Goal: Check status

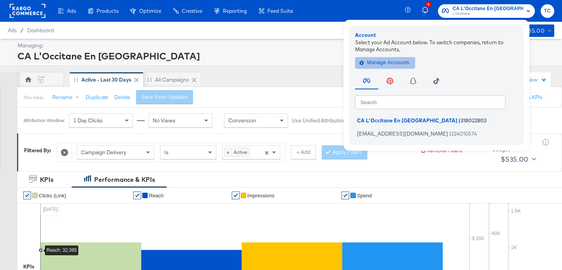
click at [401, 65] on span "Manage Accounts" at bounding box center [385, 62] width 48 height 9
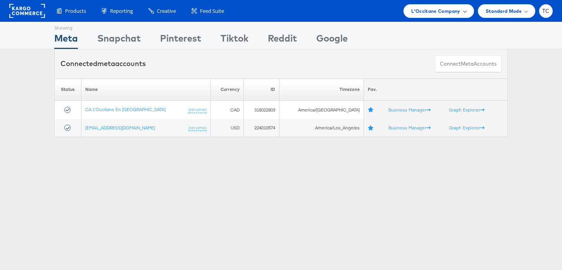
click at [437, 13] on span "L'Occitane Company" at bounding box center [435, 11] width 49 height 8
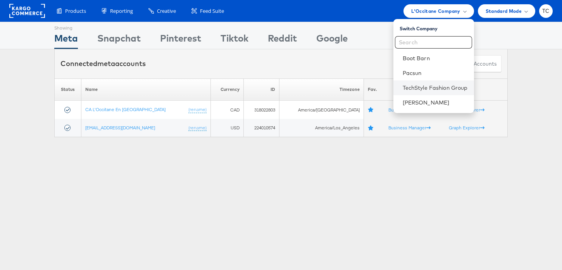
click at [426, 83] on li "TechStyle Fashion Group" at bounding box center [434, 87] width 81 height 15
click at [415, 57] on link "Boot Barn" at bounding box center [435, 58] width 65 height 8
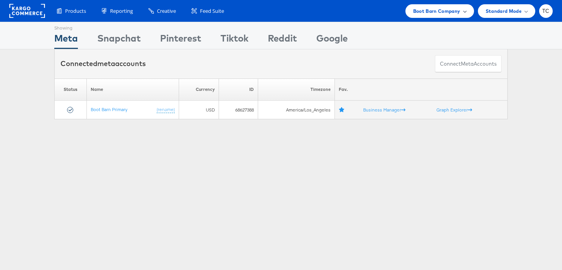
click at [450, 12] on span "Boot Barn Company" at bounding box center [436, 11] width 47 height 8
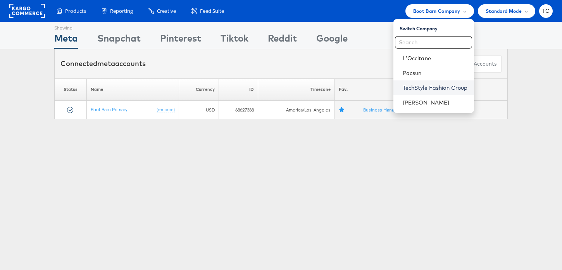
click at [430, 88] on link "TechStyle Fashion Group" at bounding box center [435, 88] width 65 height 8
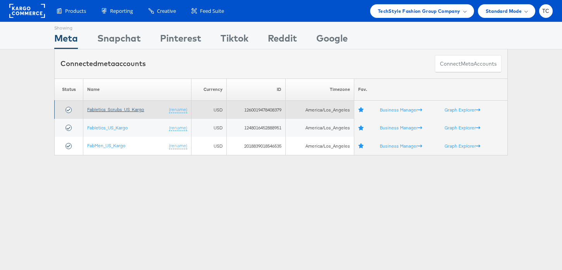
click at [137, 106] on link "Fabletics_Scrubs_US_Kargo" at bounding box center [115, 109] width 57 height 6
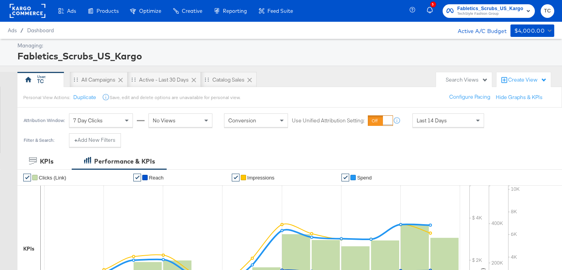
click at [439, 122] on span "Last 14 Days" at bounding box center [432, 120] width 30 height 7
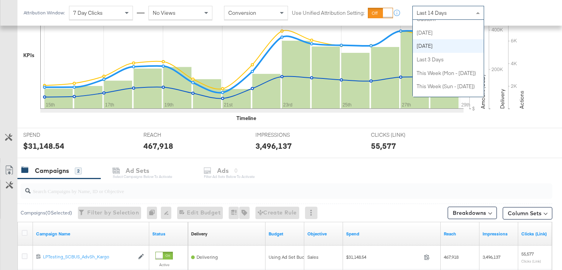
scroll to position [295, 0]
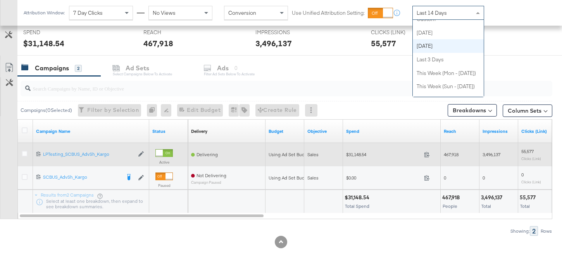
click at [28, 153] on div at bounding box center [26, 154] width 8 height 8
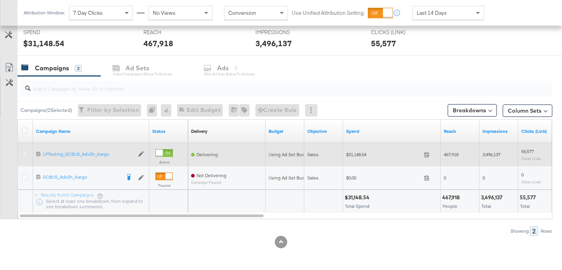
click at [26, 153] on icon at bounding box center [25, 153] width 6 height 6
click at [0, 0] on input "checkbox" at bounding box center [0, 0] width 0 height 0
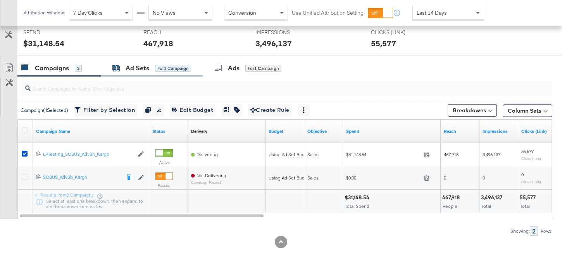
click at [151, 72] on div "Ad Sets for 1 Campaign" at bounding box center [151, 68] width 79 height 9
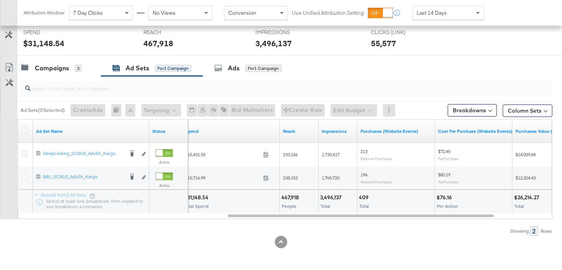
click at [436, 18] on div "Last 14 Days" at bounding box center [448, 12] width 71 height 13
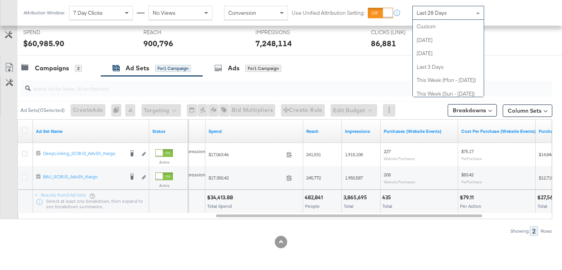
click at [435, 18] on div "Last 28 Days" at bounding box center [448, 12] width 71 height 13
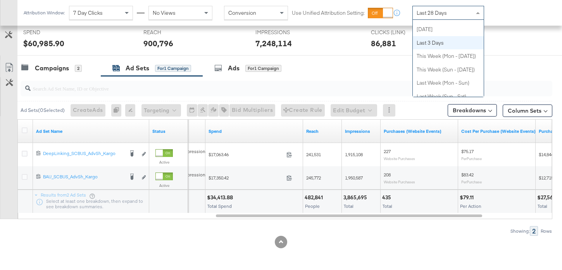
scroll to position [2, 0]
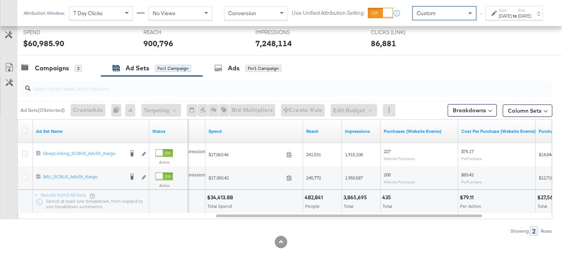
click at [499, 19] on div "[DATE]" at bounding box center [505, 16] width 13 height 6
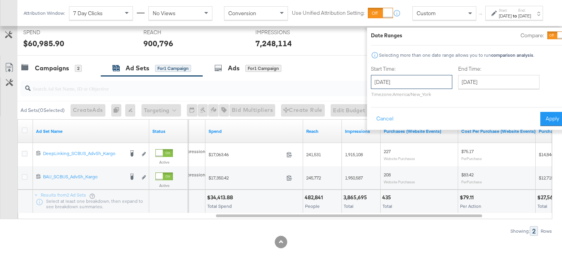
click at [412, 84] on input "[DATE]" at bounding box center [411, 82] width 81 height 14
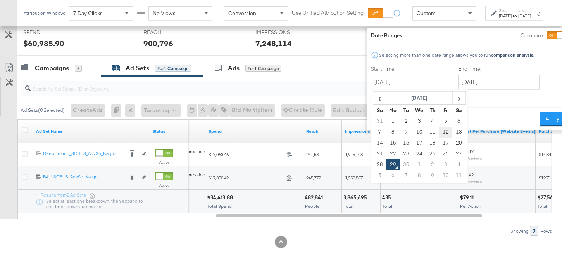
click at [439, 132] on td "12" at bounding box center [445, 131] width 13 height 11
type input "[DATE]"
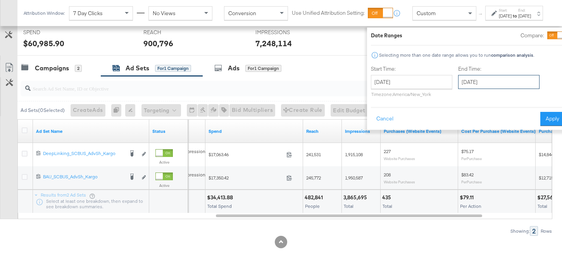
click at [477, 78] on input "[DATE]" at bounding box center [498, 82] width 81 height 14
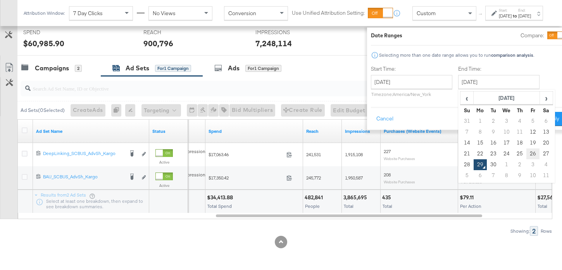
click at [527, 152] on td "26" at bounding box center [533, 153] width 13 height 11
type input "[DATE]"
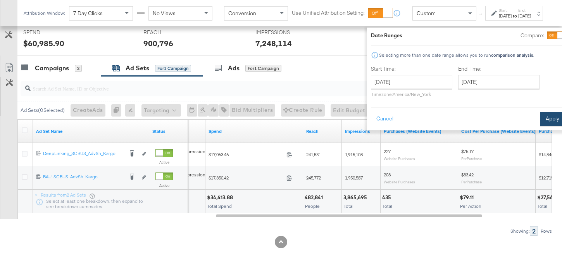
click at [541, 115] on button "Apply" at bounding box center [553, 119] width 24 height 14
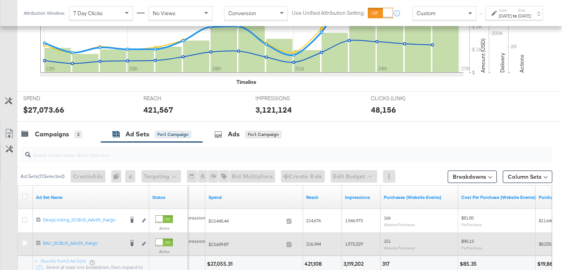
scroll to position [303, 0]
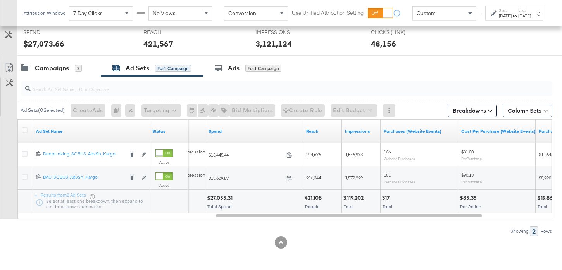
click at [499, 19] on div "[DATE]" at bounding box center [505, 16] width 13 height 6
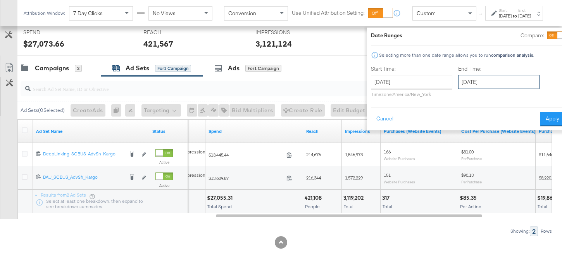
click at [458, 83] on input "[DATE]" at bounding box center [498, 82] width 81 height 14
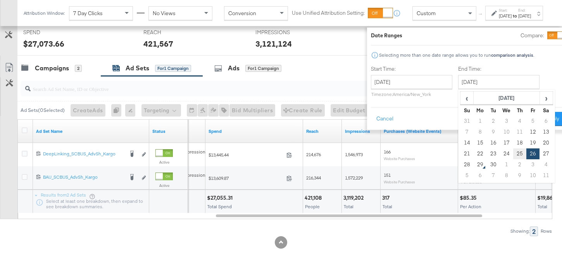
click at [513, 157] on td "25" at bounding box center [519, 153] width 13 height 11
type input "[DATE]"
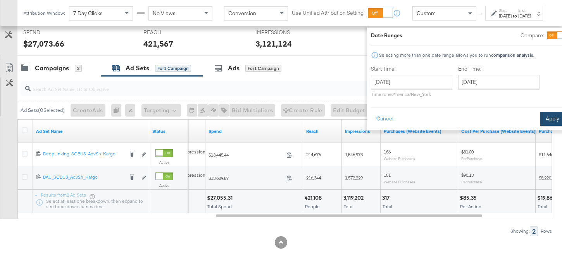
click at [541, 121] on button "Apply" at bounding box center [553, 119] width 24 height 14
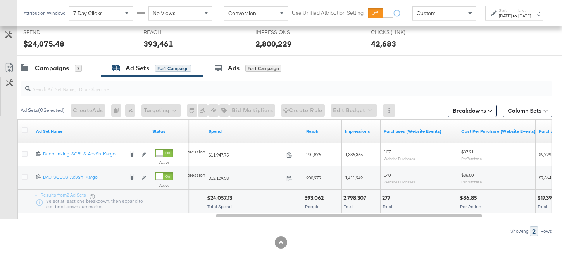
click at [499, 19] on div "[DATE]" at bounding box center [505, 16] width 13 height 6
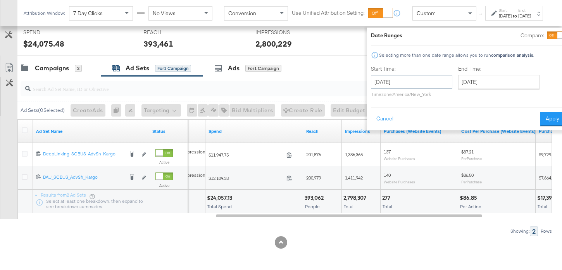
click at [415, 85] on input "[DATE]" at bounding box center [411, 82] width 81 height 14
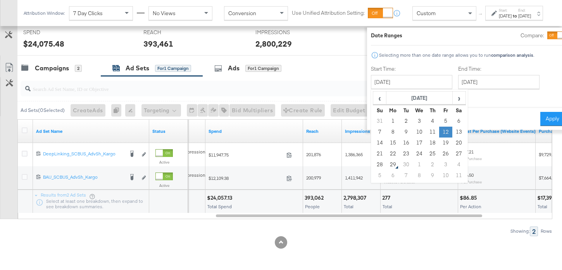
click at [439, 130] on td "12" at bounding box center [445, 131] width 13 height 11
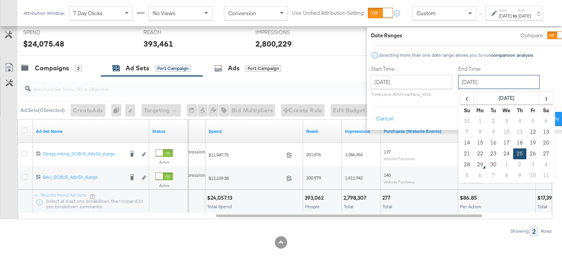
click at [470, 85] on input "[DATE]" at bounding box center [498, 82] width 81 height 14
click at [527, 154] on td "26" at bounding box center [533, 153] width 13 height 11
type input "[DATE]"
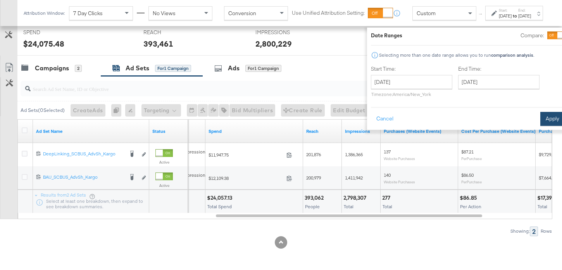
click at [541, 119] on button "Apply" at bounding box center [553, 119] width 24 height 14
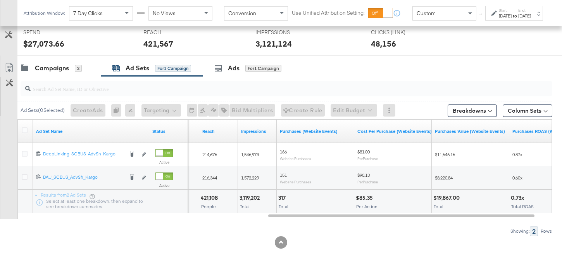
click at [499, 19] on div "[DATE]" at bounding box center [505, 16] width 13 height 6
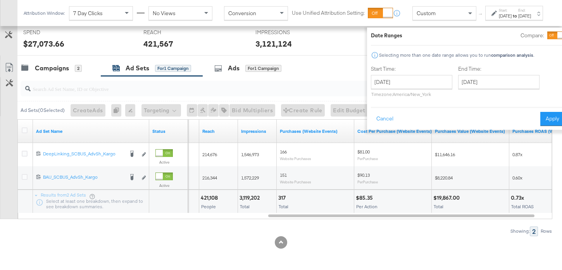
click at [415, 90] on div "[DATE] ‹ [DATE] › Su Mo Tu We Th Fr Sa 31 1 2 3 4 5 6 7 8 9 10 11 12 13 14 15 1…" at bounding box center [411, 86] width 81 height 22
click at [415, 85] on input "[DATE]" at bounding box center [411, 82] width 81 height 14
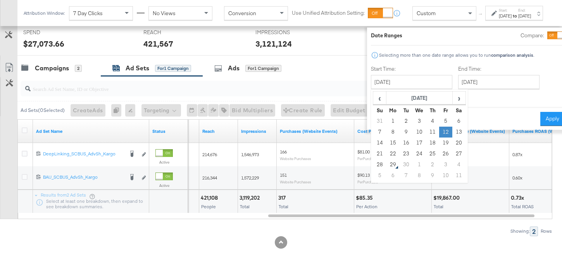
click at [439, 131] on td "12" at bounding box center [445, 131] width 13 height 11
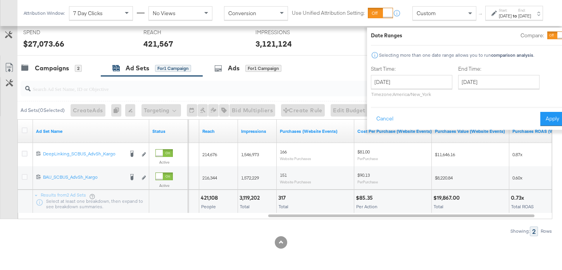
click at [481, 72] on label "End Time:" at bounding box center [500, 68] width 85 height 7
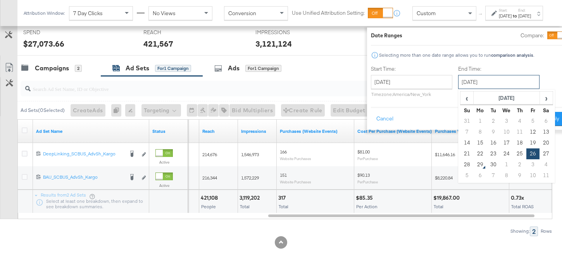
click at [481, 78] on input "[DATE]" at bounding box center [498, 82] width 81 height 14
click at [527, 152] on td "26" at bounding box center [533, 153] width 13 height 11
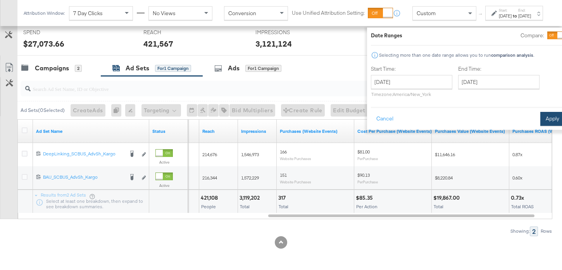
click at [541, 118] on button "Apply" at bounding box center [553, 119] width 24 height 14
